Goal: Task Accomplishment & Management: Manage account settings

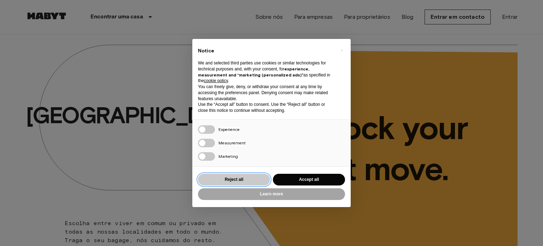
click at [252, 179] on button "Reject all" at bounding box center [234, 179] width 72 height 12
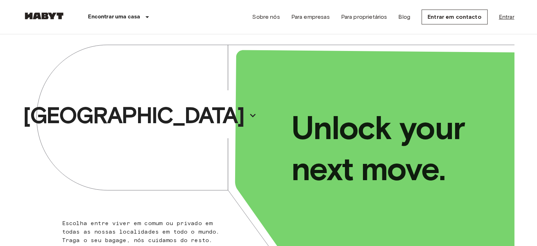
click at [511, 13] on link "Entrar" at bounding box center [507, 17] width 16 height 8
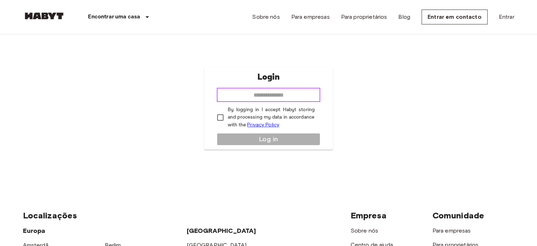
click at [282, 97] on input "email" at bounding box center [269, 95] width 104 height 14
click at [289, 99] on input "email" at bounding box center [269, 95] width 104 height 14
type input "**********"
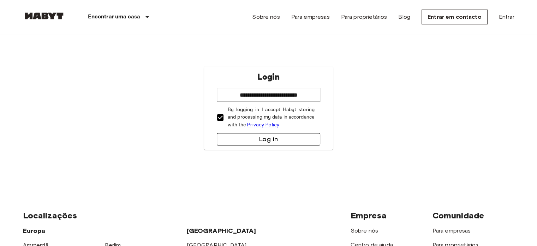
click at [250, 135] on button "Log in" at bounding box center [269, 139] width 104 height 12
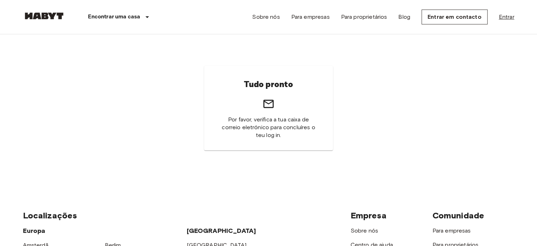
click at [505, 17] on link "Entrar" at bounding box center [507, 17] width 16 height 8
